Goal: Transaction & Acquisition: Purchase product/service

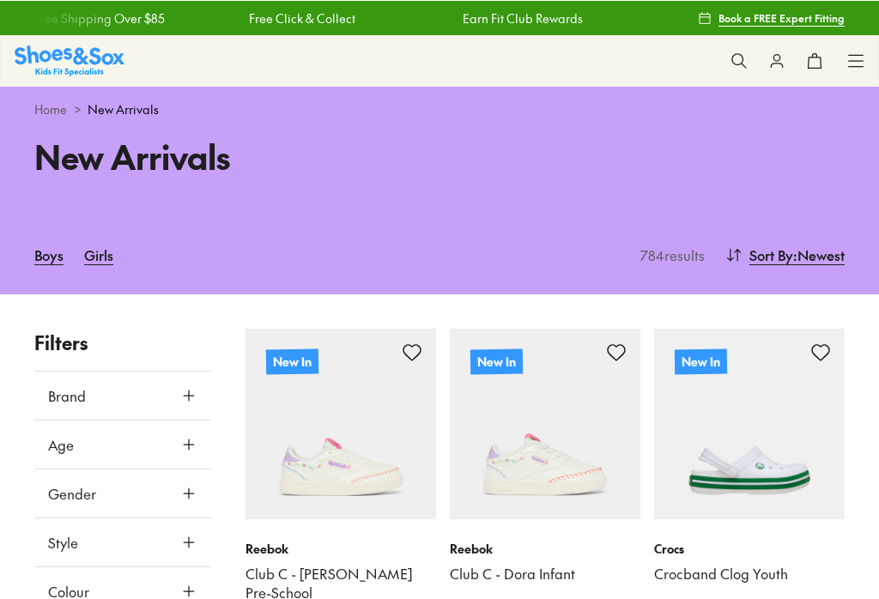
click at [740, 55] on icon at bounding box center [738, 59] width 17 height 17
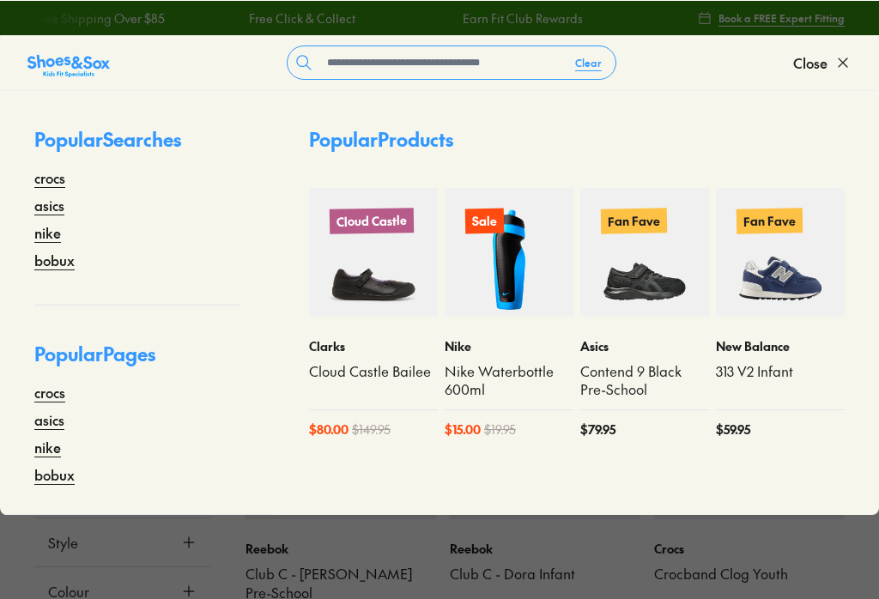
click at [738, 61] on form "Clear" at bounding box center [451, 62] width 683 height 34
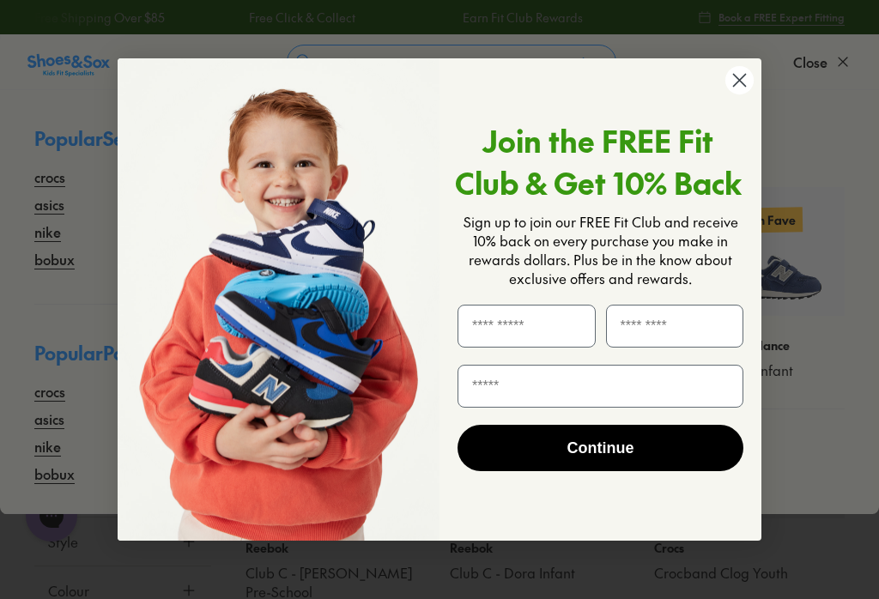
click at [722, 97] on div "Join the FREE Fit Club & Get 10% Back Sign up to join our FREE Fit Club and rec…" at bounding box center [593, 300] width 309 height 449
click at [740, 94] on circle "Close dialog" at bounding box center [739, 80] width 28 height 28
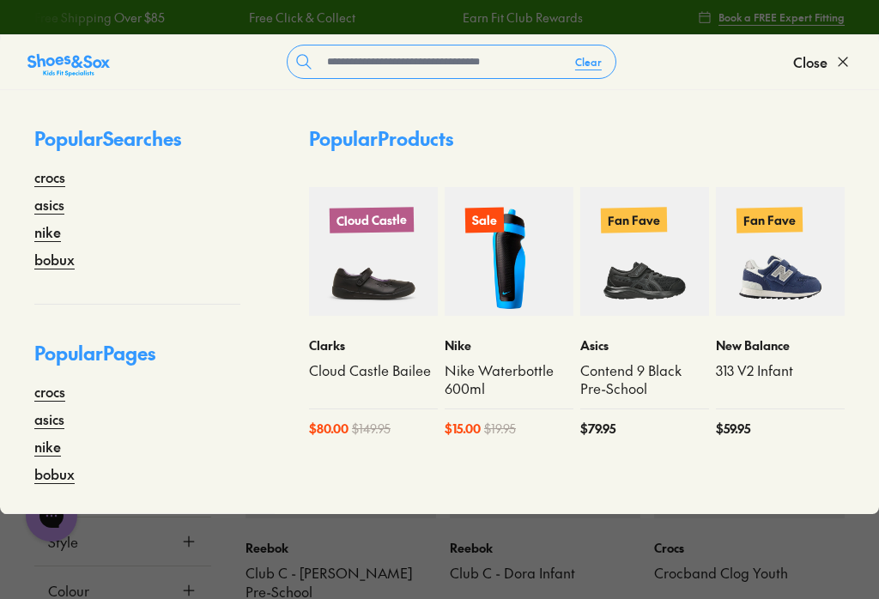
click at [728, 117] on icon "Close dialog" at bounding box center [739, 132] width 30 height 30
click at [537, 49] on input "text" at bounding box center [440, 61] width 241 height 33
click at [385, 63] on input "text" at bounding box center [440, 61] width 241 height 33
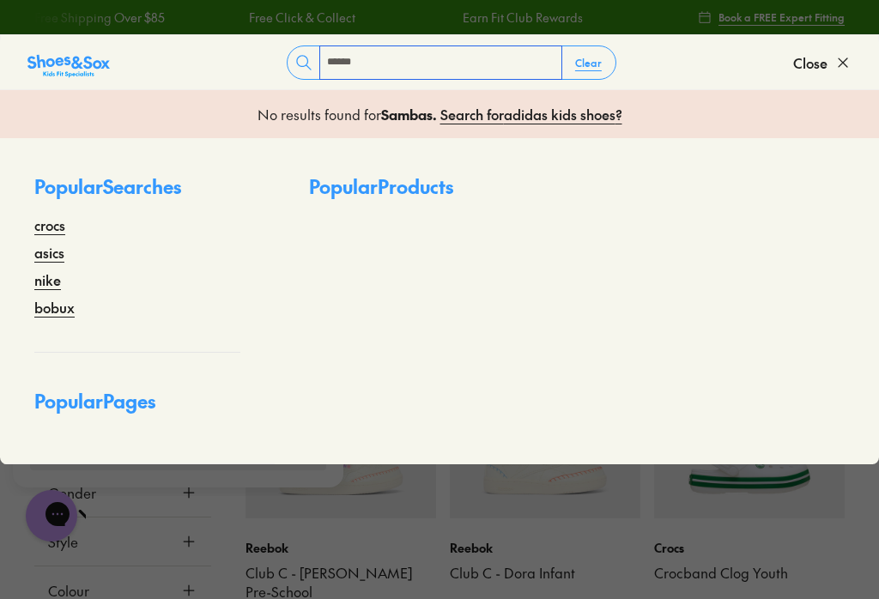
type input "******"
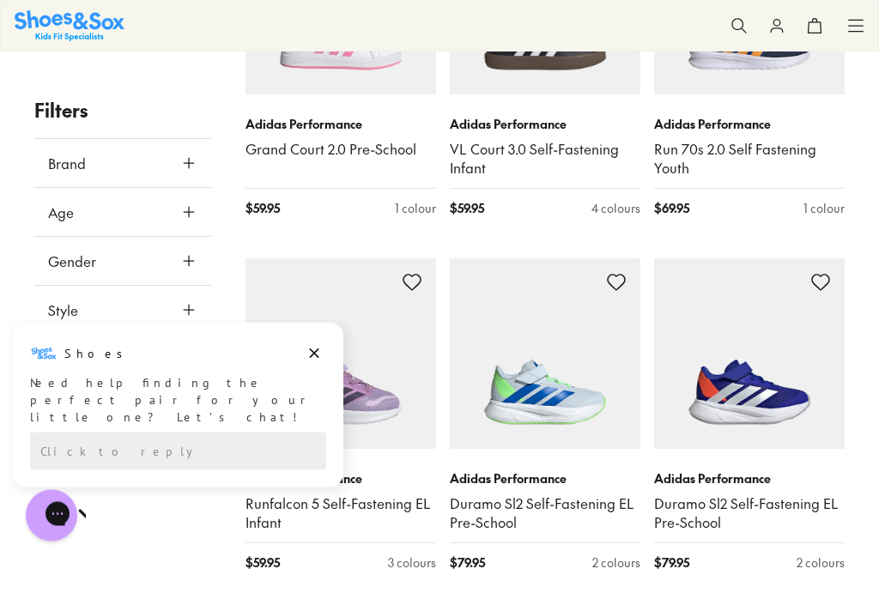
scroll to position [3346, 0]
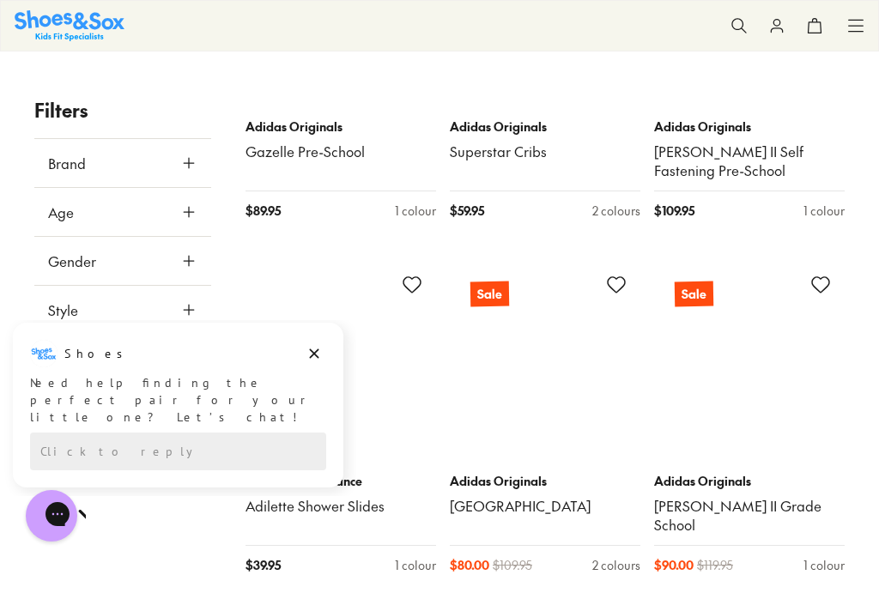
scroll to position [7153, 0]
